Goal: Task Accomplishment & Management: Complete application form

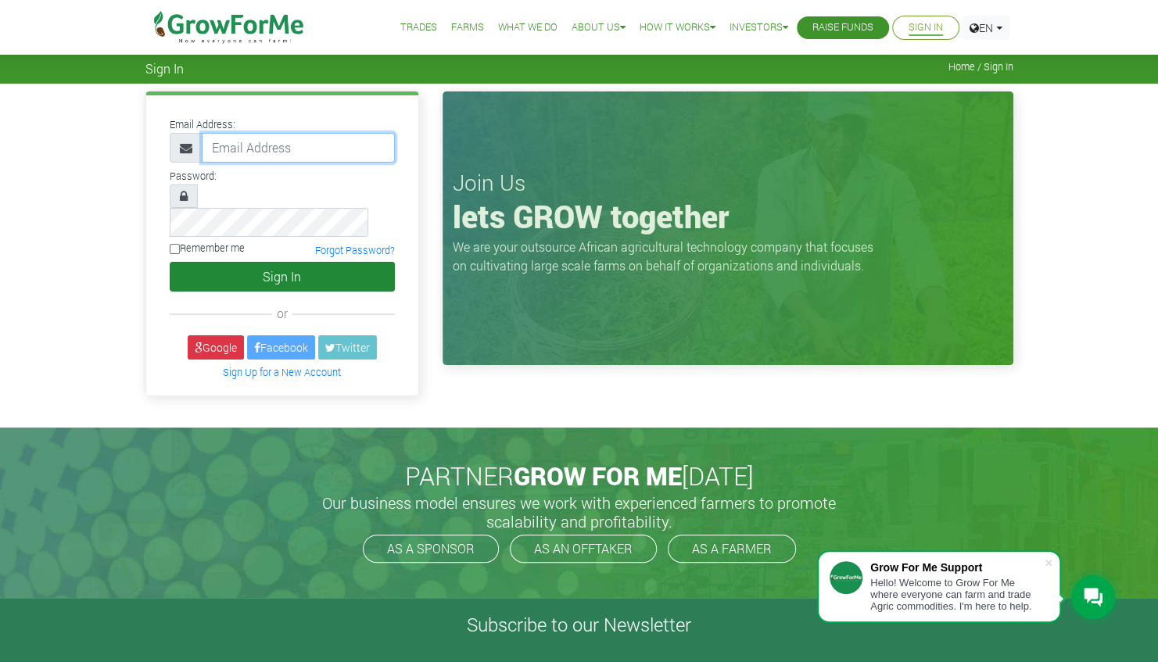
type input "linda@growforme.com"
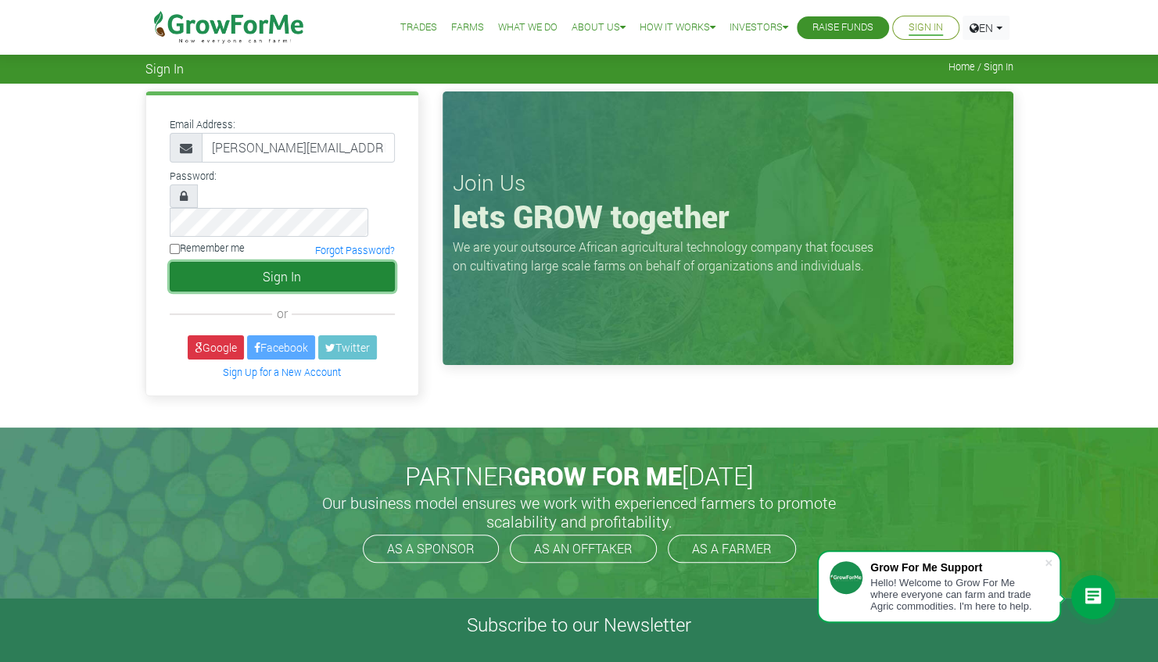
click at [258, 262] on button "Sign In" at bounding box center [282, 277] width 225 height 30
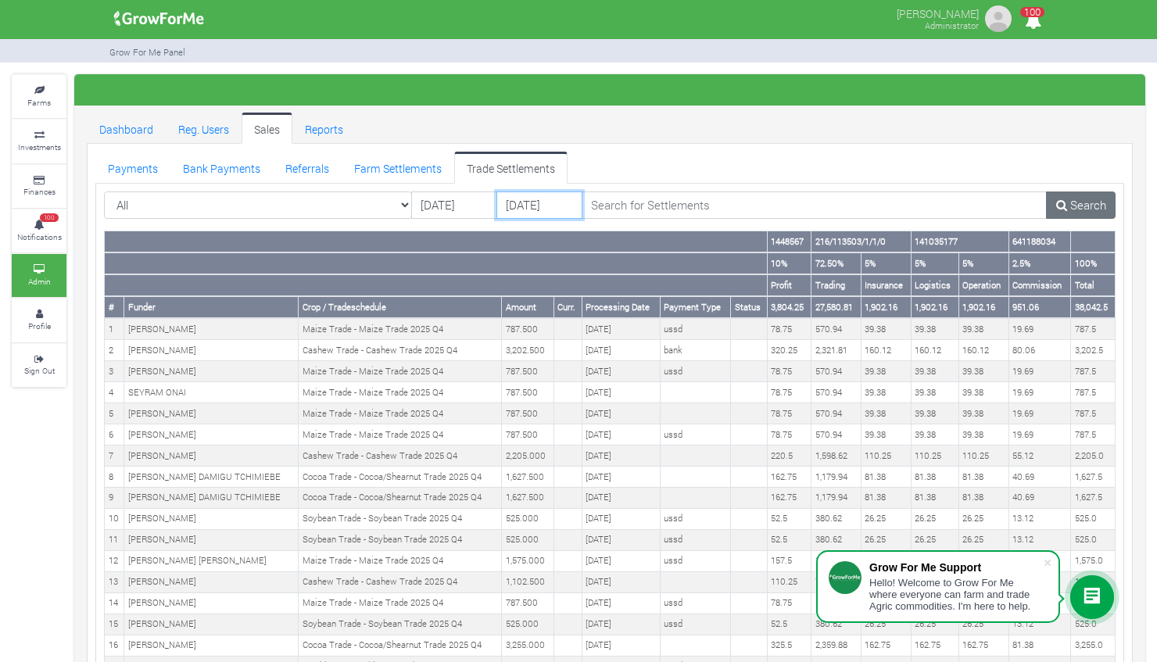
click at [522, 202] on input "06/09/2025" at bounding box center [539, 205] width 86 height 28
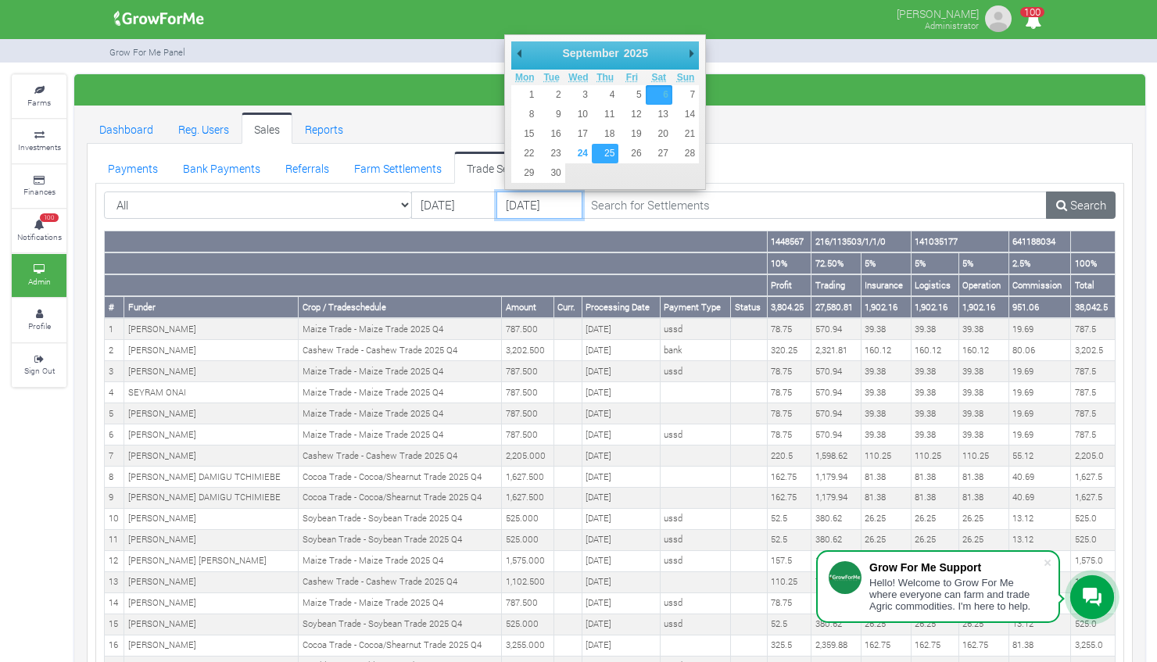
type input "[DATE]"
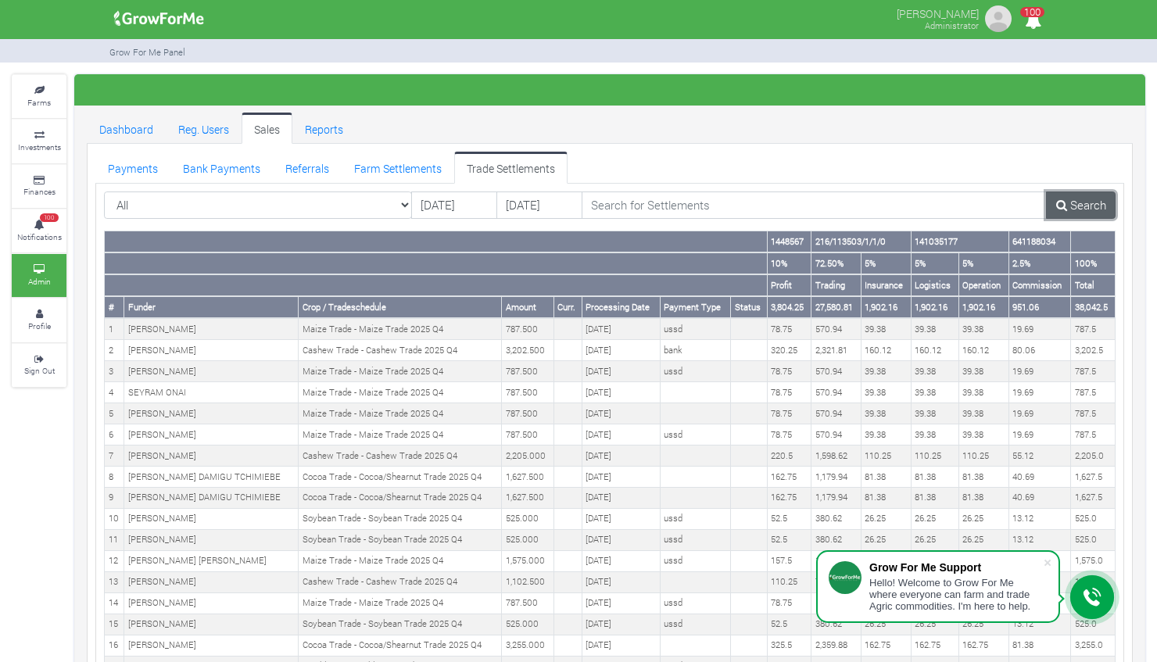
click at [1073, 200] on link "Search" at bounding box center [1081, 205] width 70 height 28
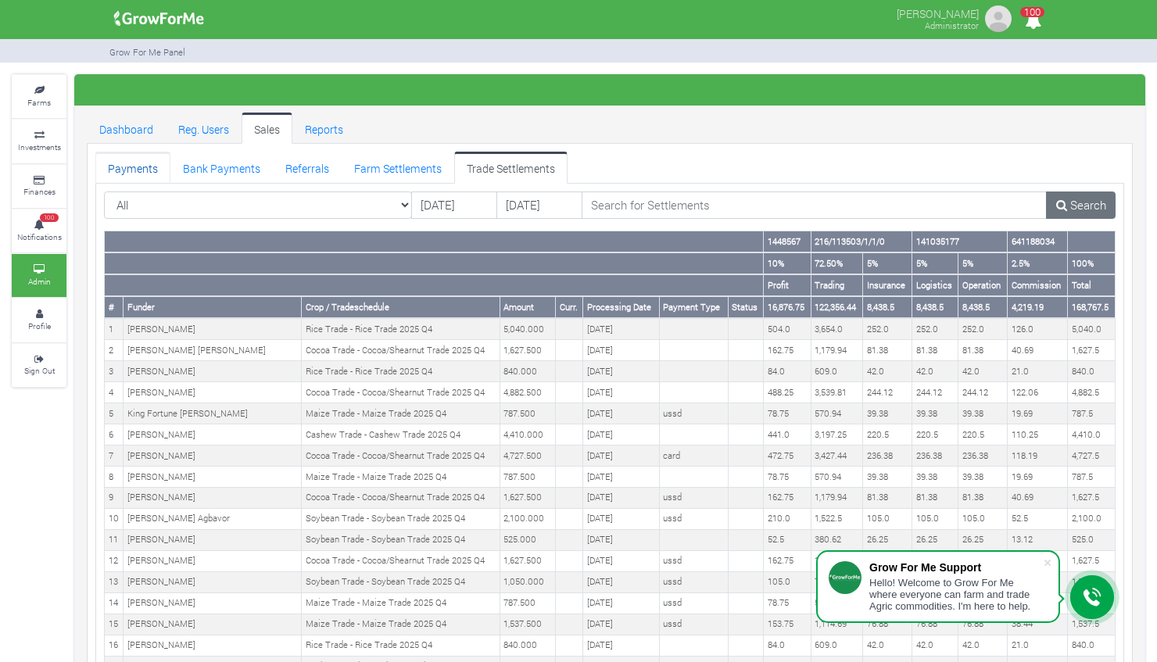
click at [145, 167] on link "Payments" at bounding box center [132, 167] width 75 height 31
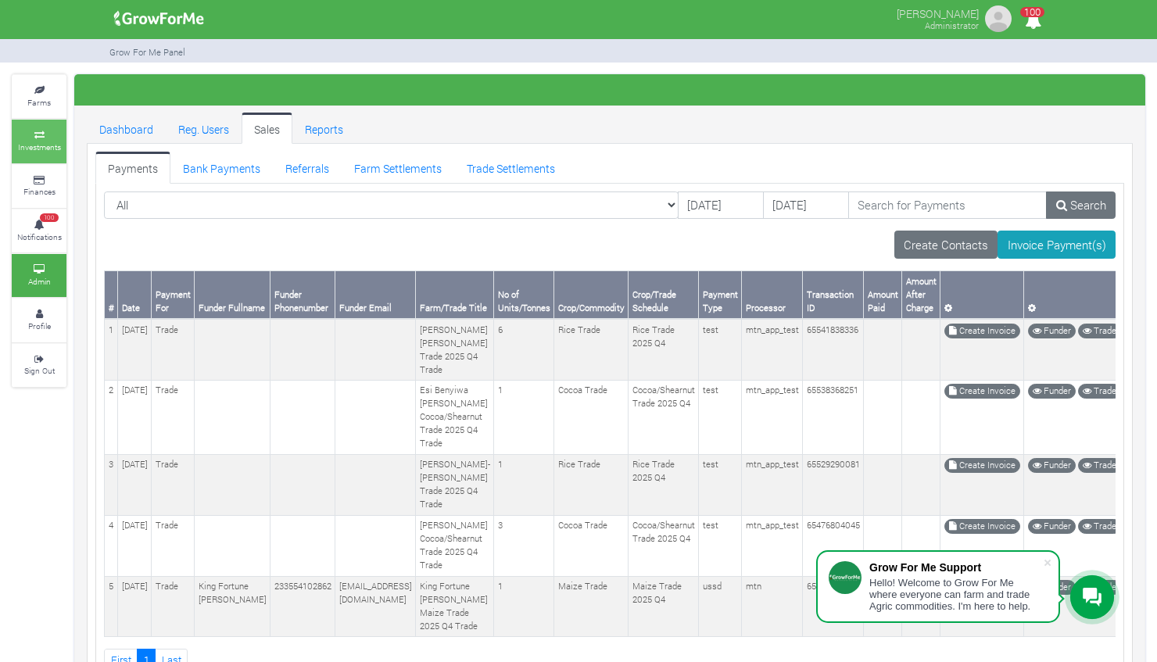
click at [31, 149] on small "Investments" at bounding box center [39, 146] width 43 height 11
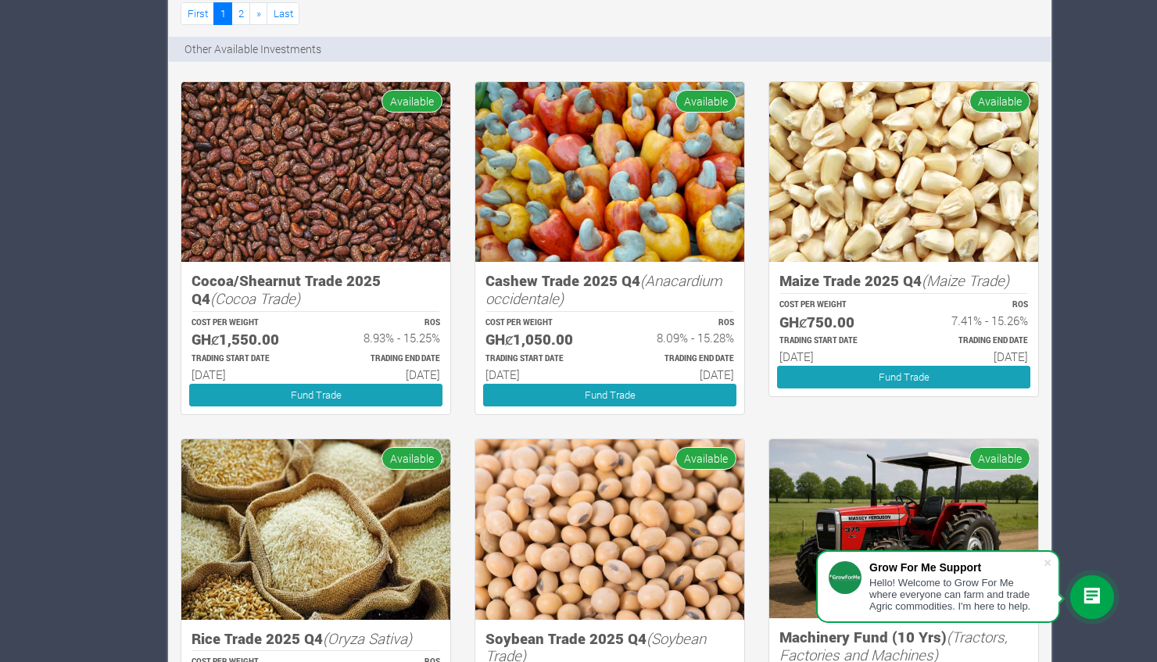
scroll to position [1237, 0]
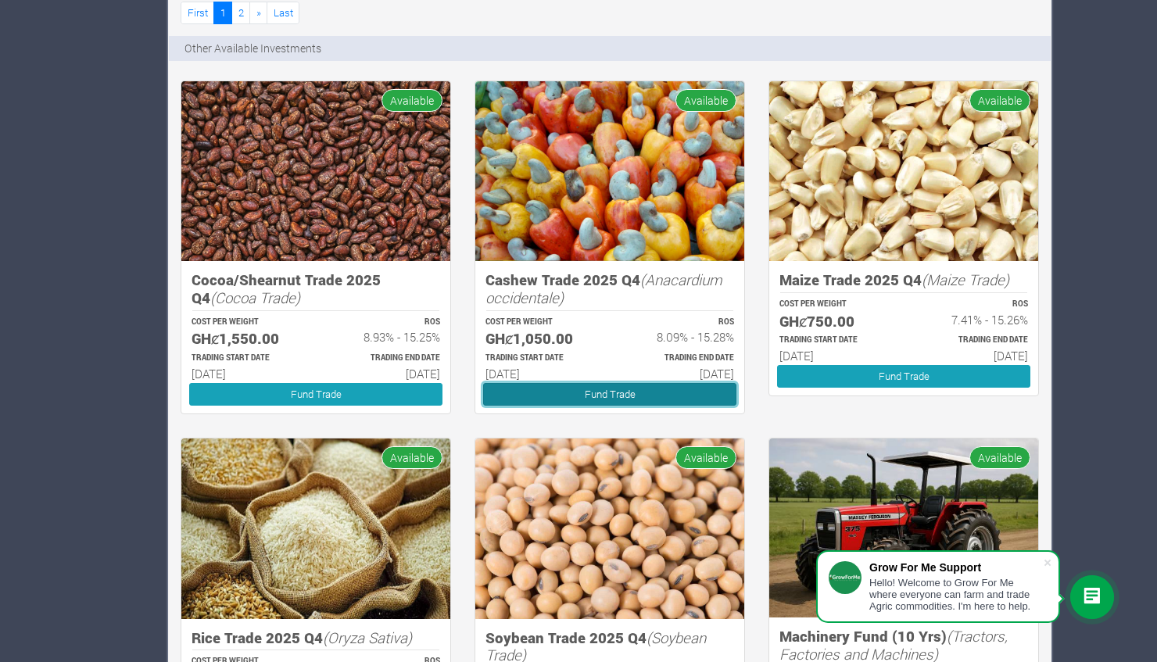
click at [705, 391] on link "Fund Trade" at bounding box center [609, 394] width 253 height 23
click at [652, 392] on link "Fund Trade" at bounding box center [609, 394] width 253 height 23
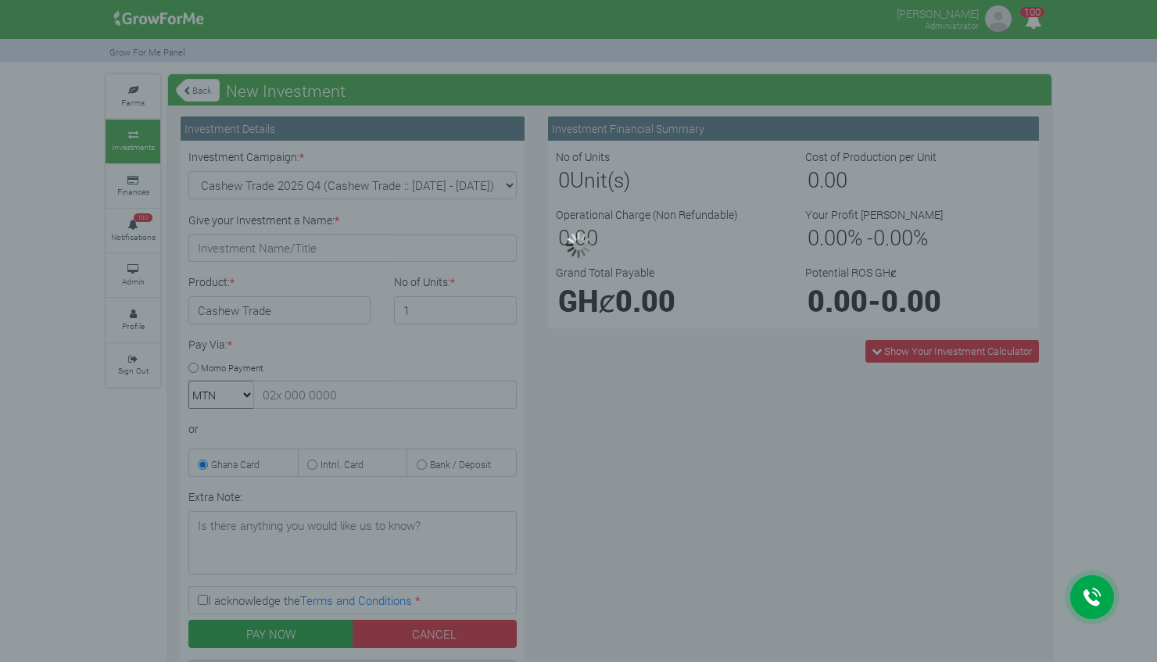
type input "1"
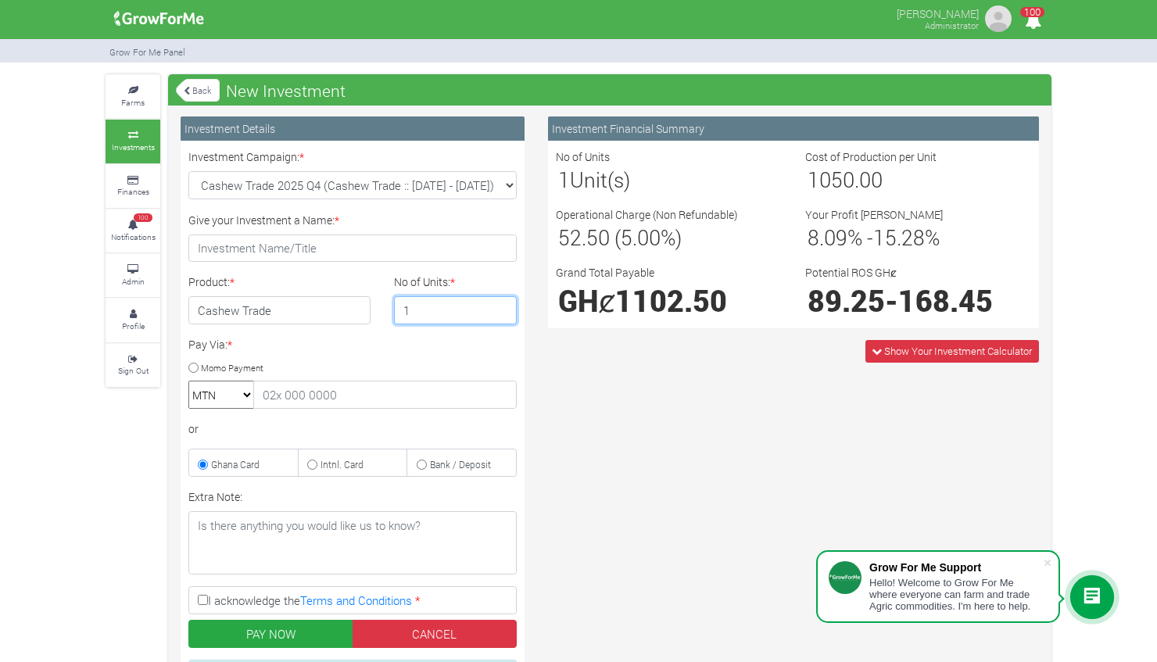
click at [492, 305] on input "1" at bounding box center [455, 310] width 123 height 28
click at [503, 311] on input "1" at bounding box center [455, 310] width 123 height 28
click at [502, 313] on input "1" at bounding box center [455, 310] width 123 height 28
click at [562, 393] on div "Investment Financial Summary No of Units 1 Unit(s) Cost of Production per Unit …" at bounding box center [793, 448] width 514 height 664
click at [424, 308] on input "1" at bounding box center [455, 310] width 123 height 28
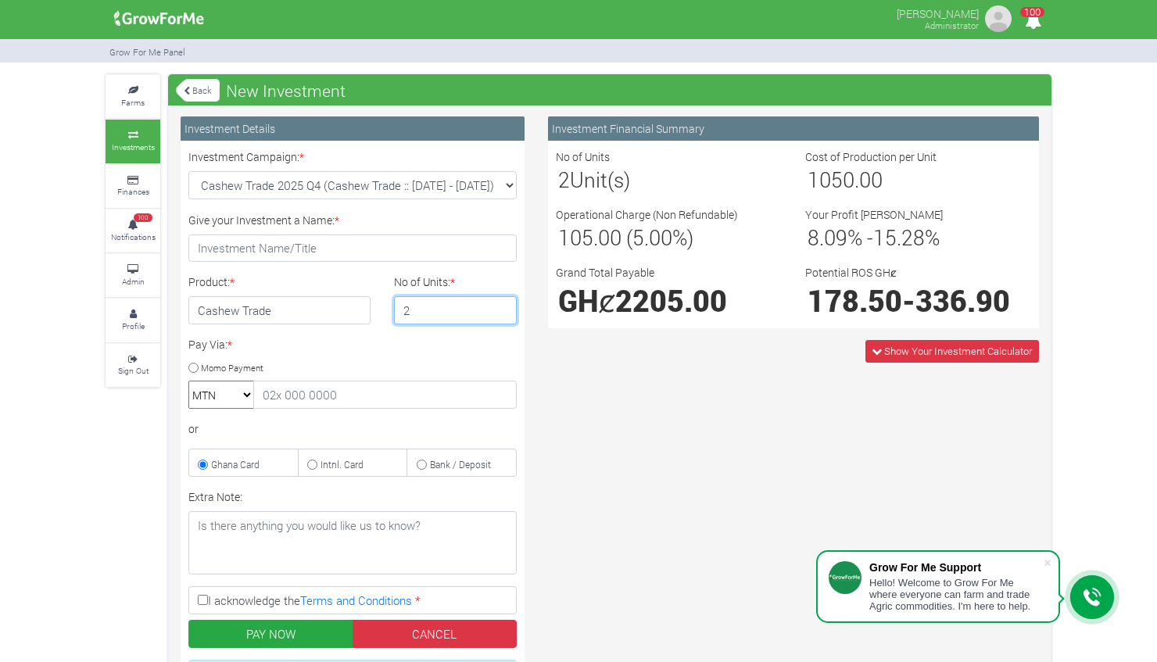
type input "2"
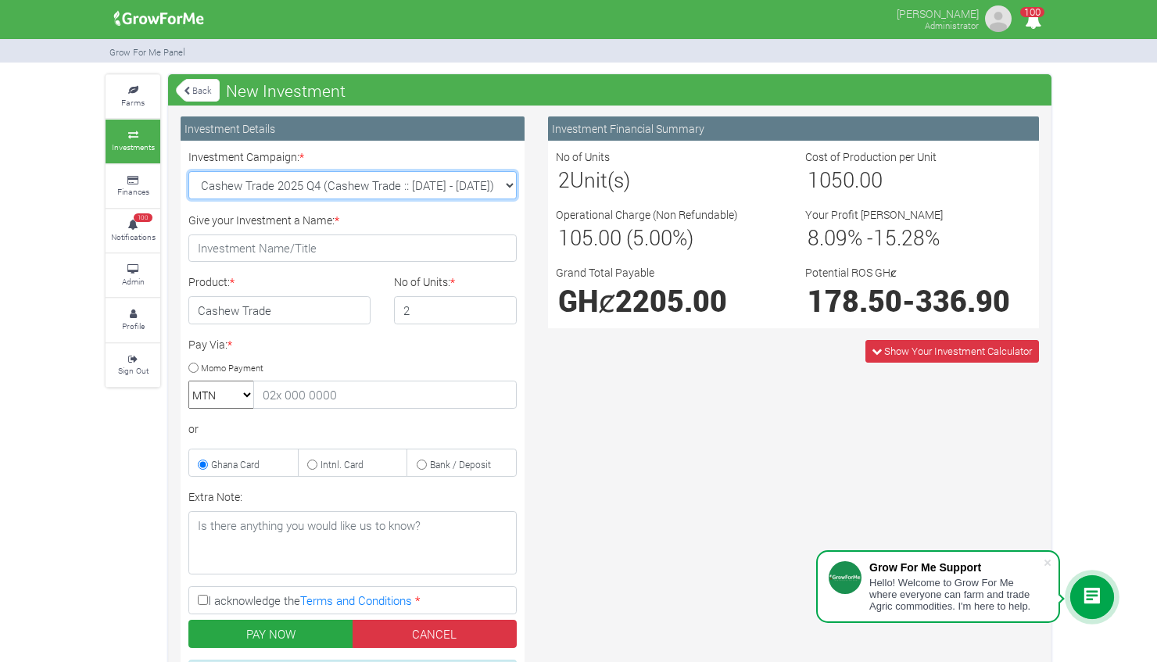
click at [511, 186] on select "Cashew Trade 2025 Q4 (Cashew Trade :: [DATE] - [DATE]) Maize Trade 2025 Q4 (Mai…" at bounding box center [352, 185] width 328 height 28
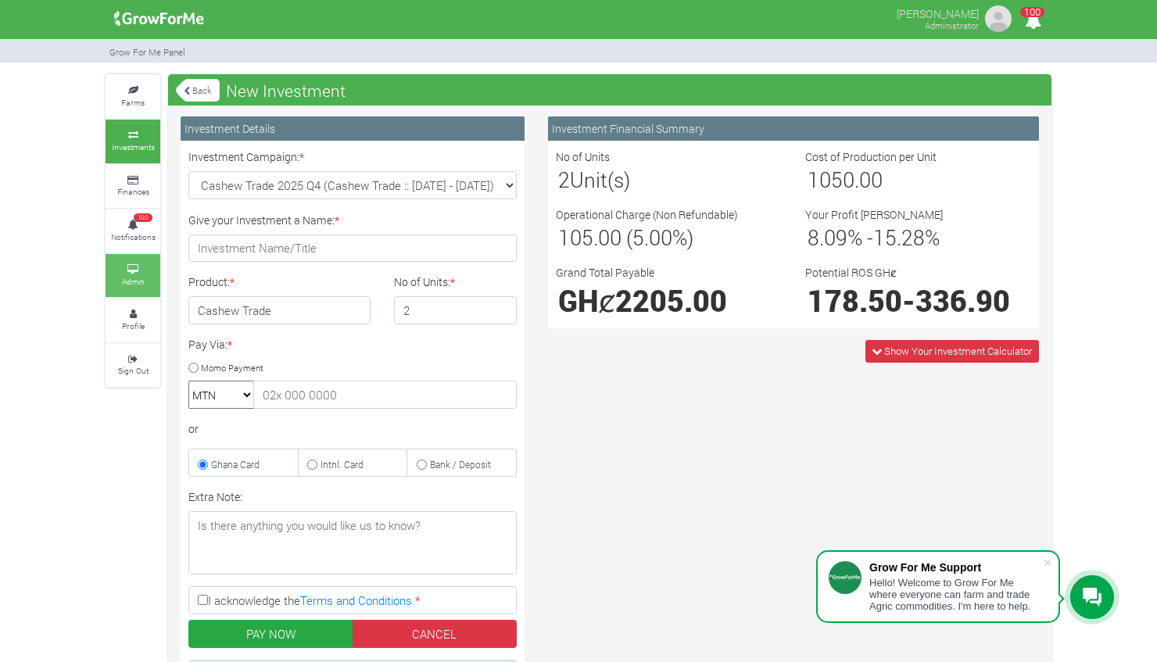
click at [134, 276] on small "Admin" at bounding box center [133, 281] width 23 height 11
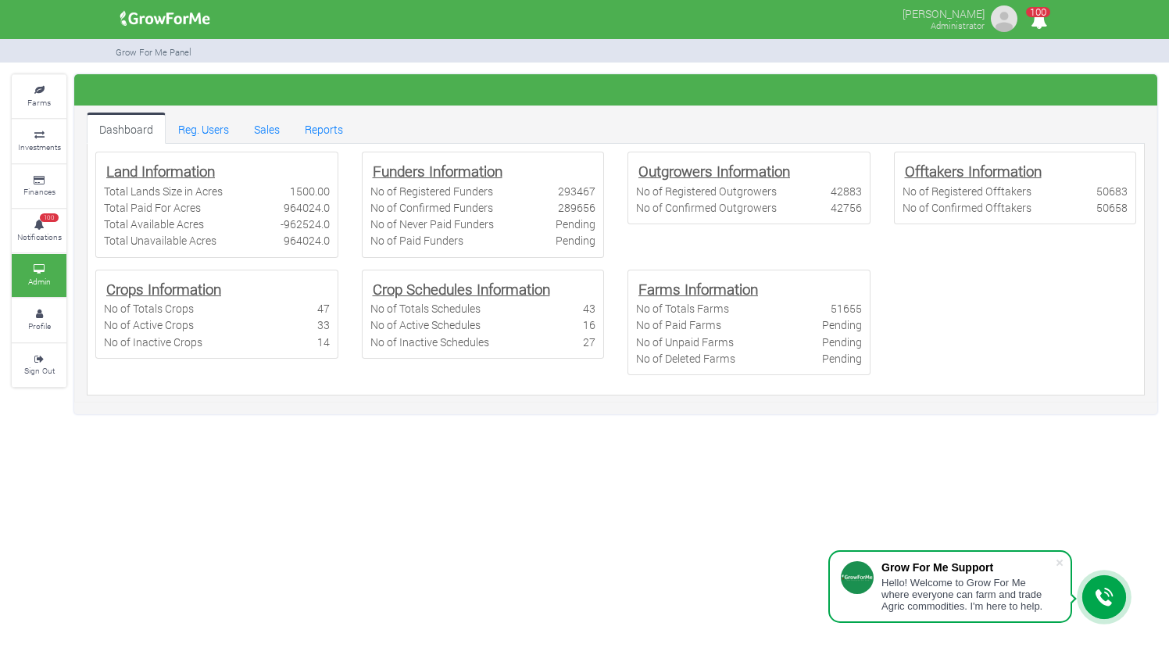
click at [249, 120] on link "Sales" at bounding box center [267, 128] width 51 height 31
